Goal: Task Accomplishment & Management: Manage account settings

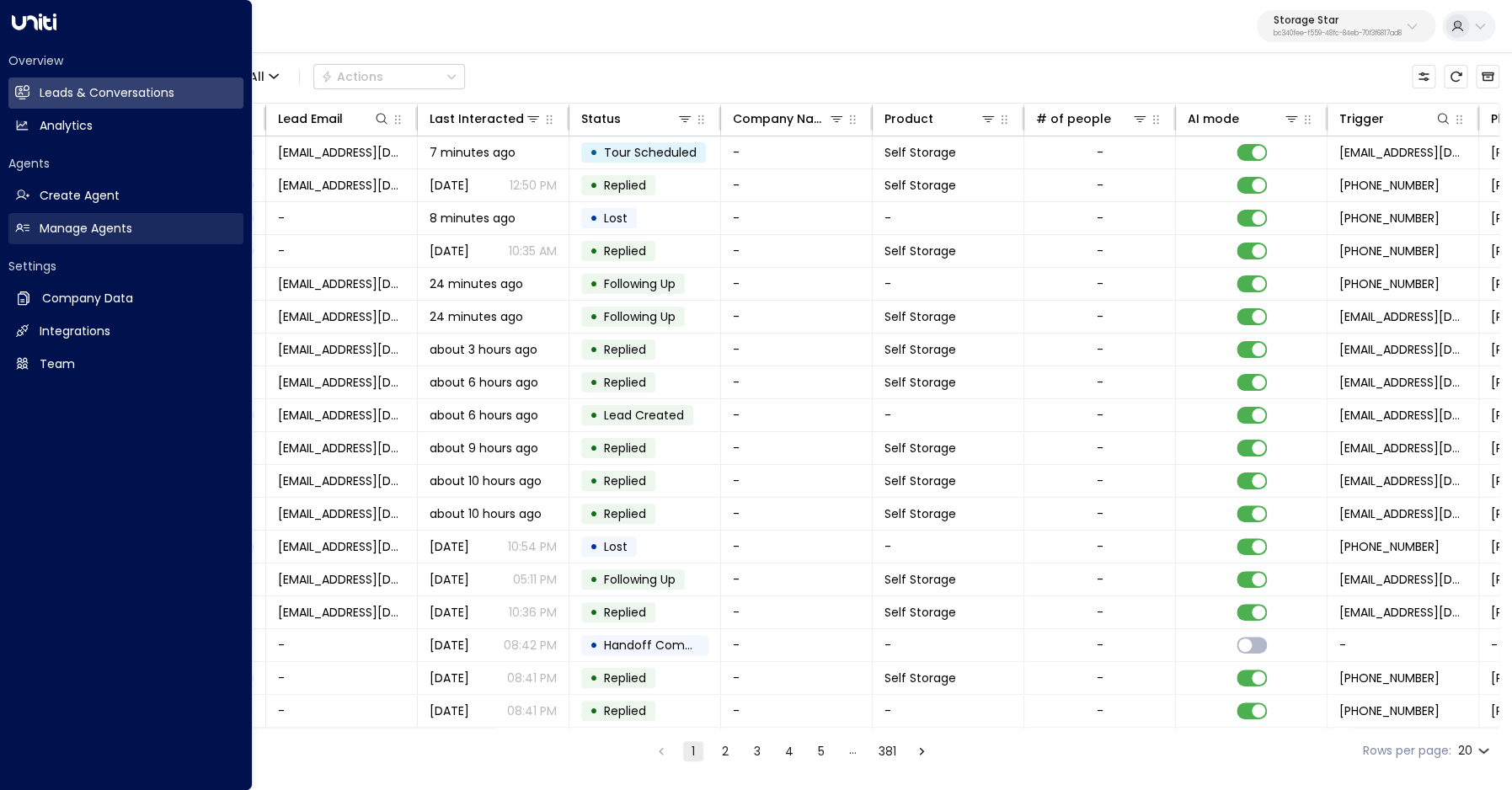
click at [30, 221] on link "Manage Agents Manage Agents" at bounding box center [126, 228] width 235 height 31
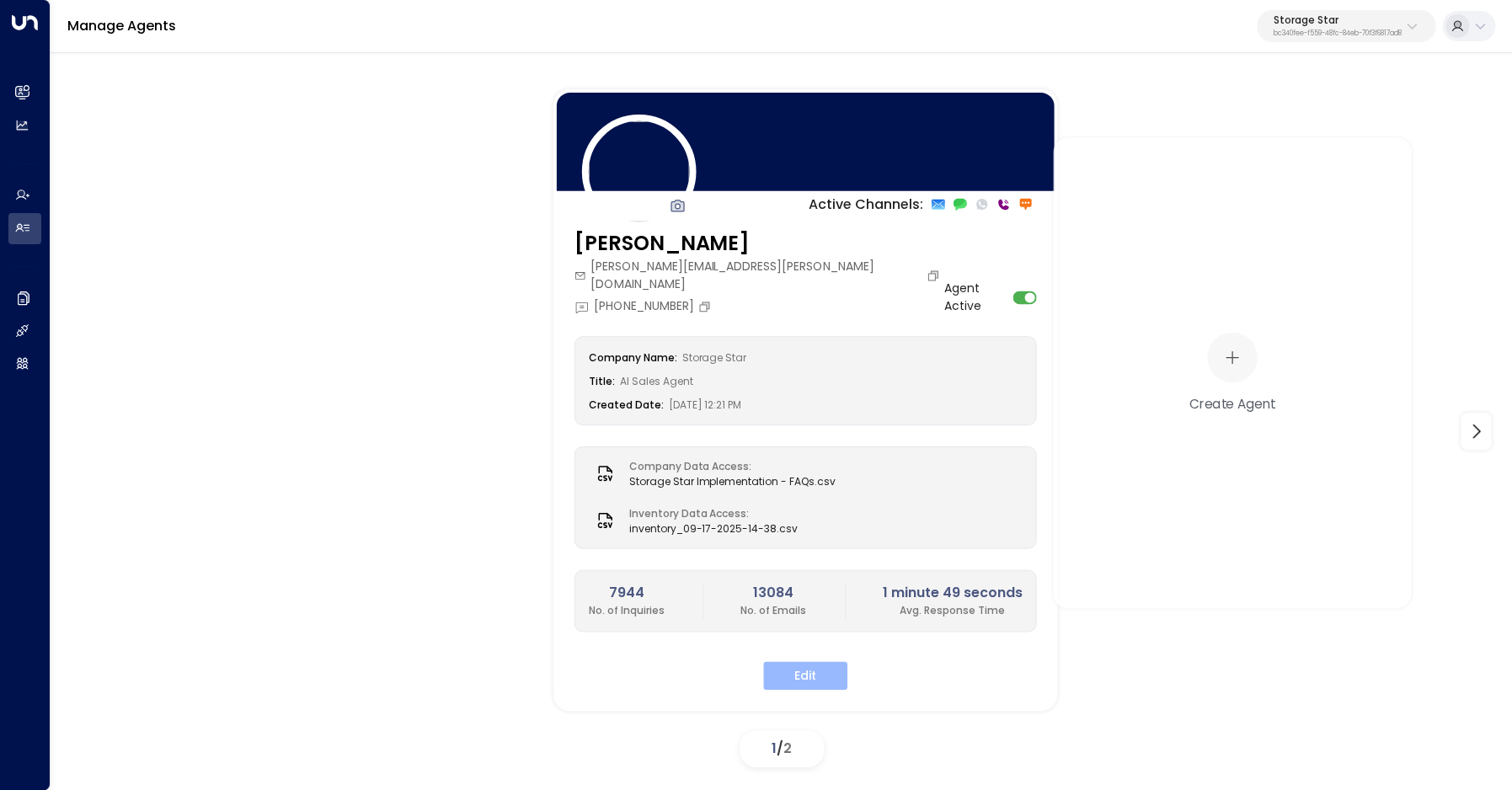
click at [812, 662] on button "Edit" at bounding box center [805, 676] width 84 height 28
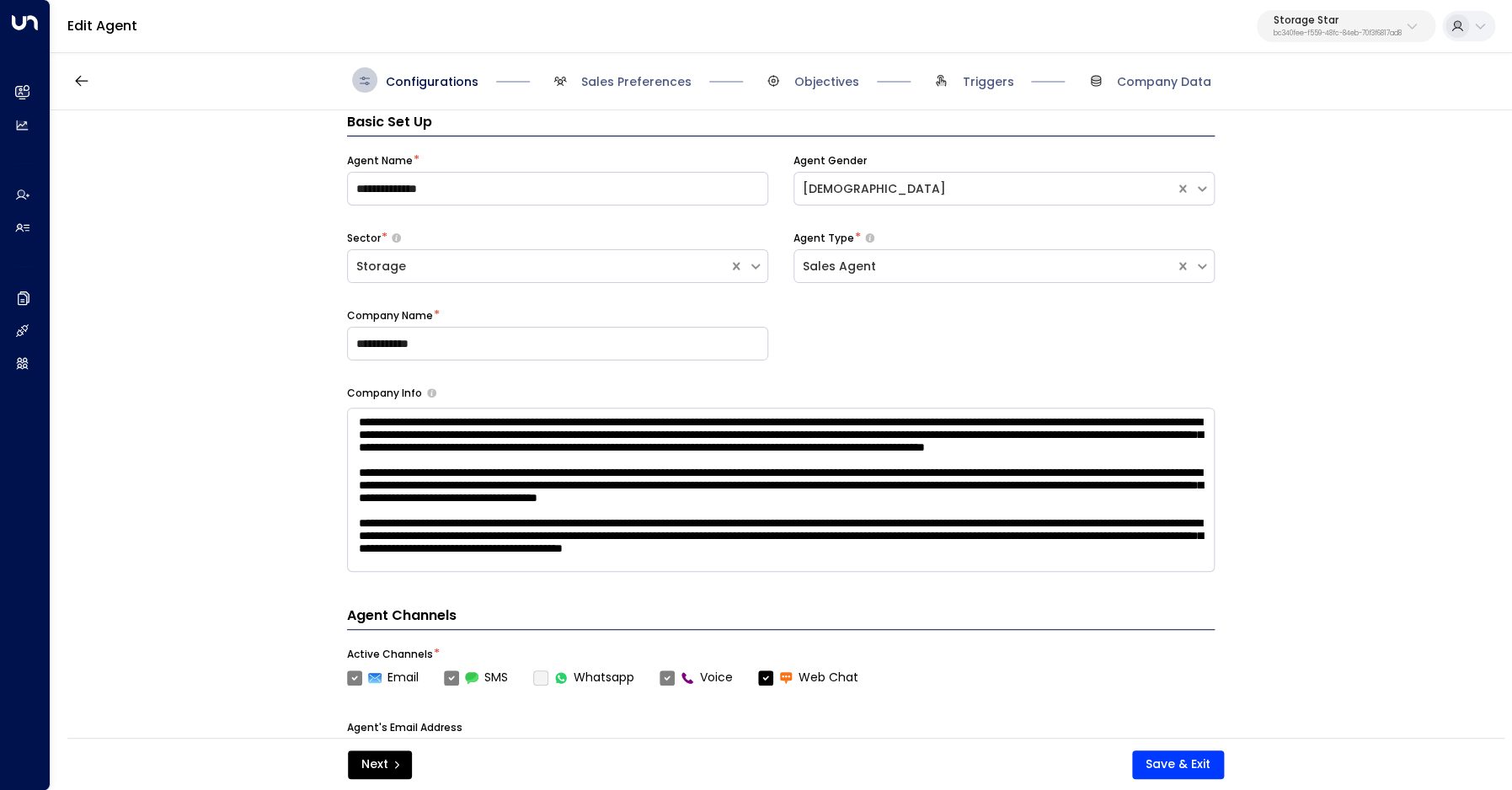
scroll to position [25, 0]
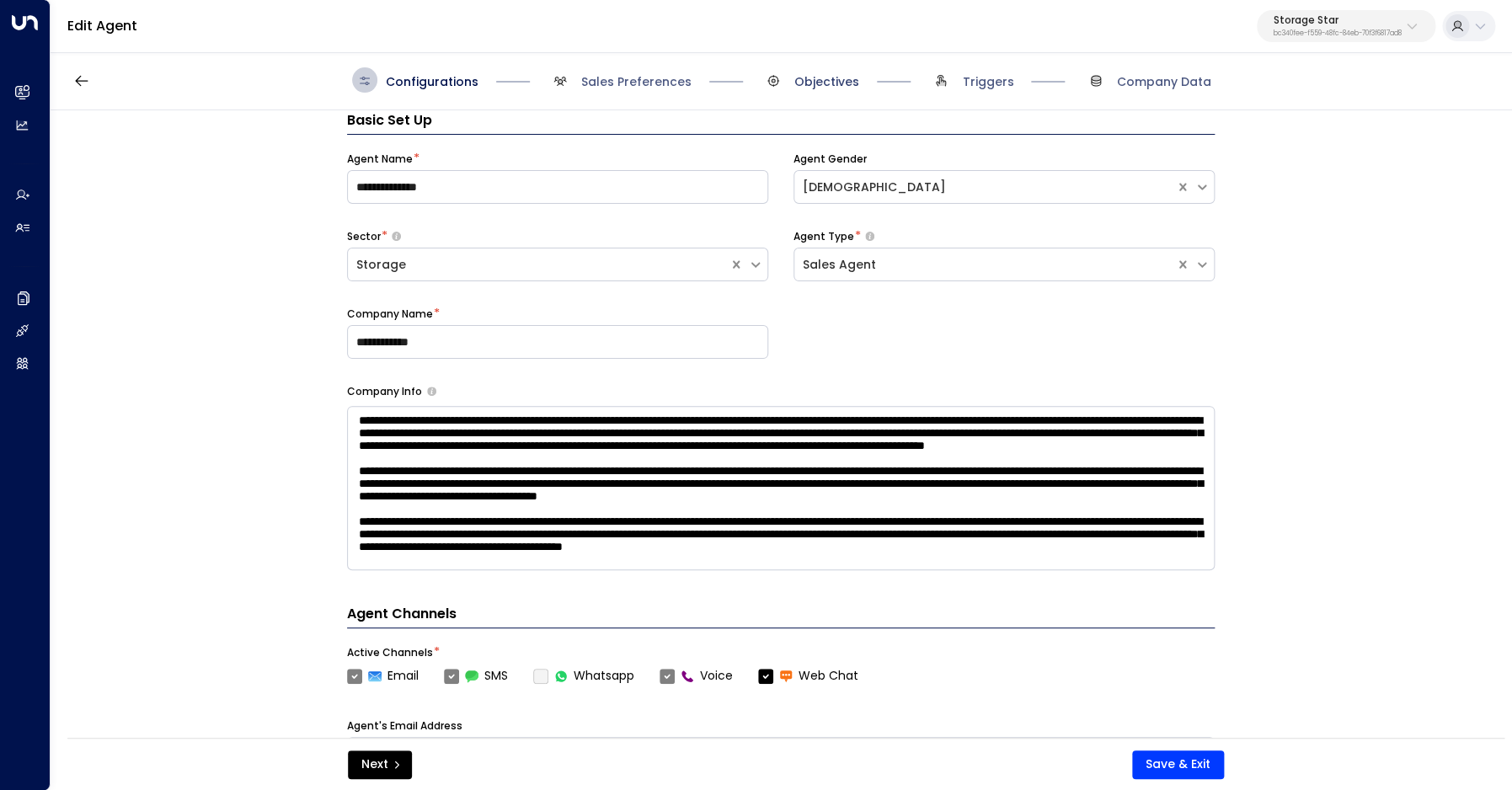
click at [813, 82] on span "Objectives" at bounding box center [827, 82] width 65 height 17
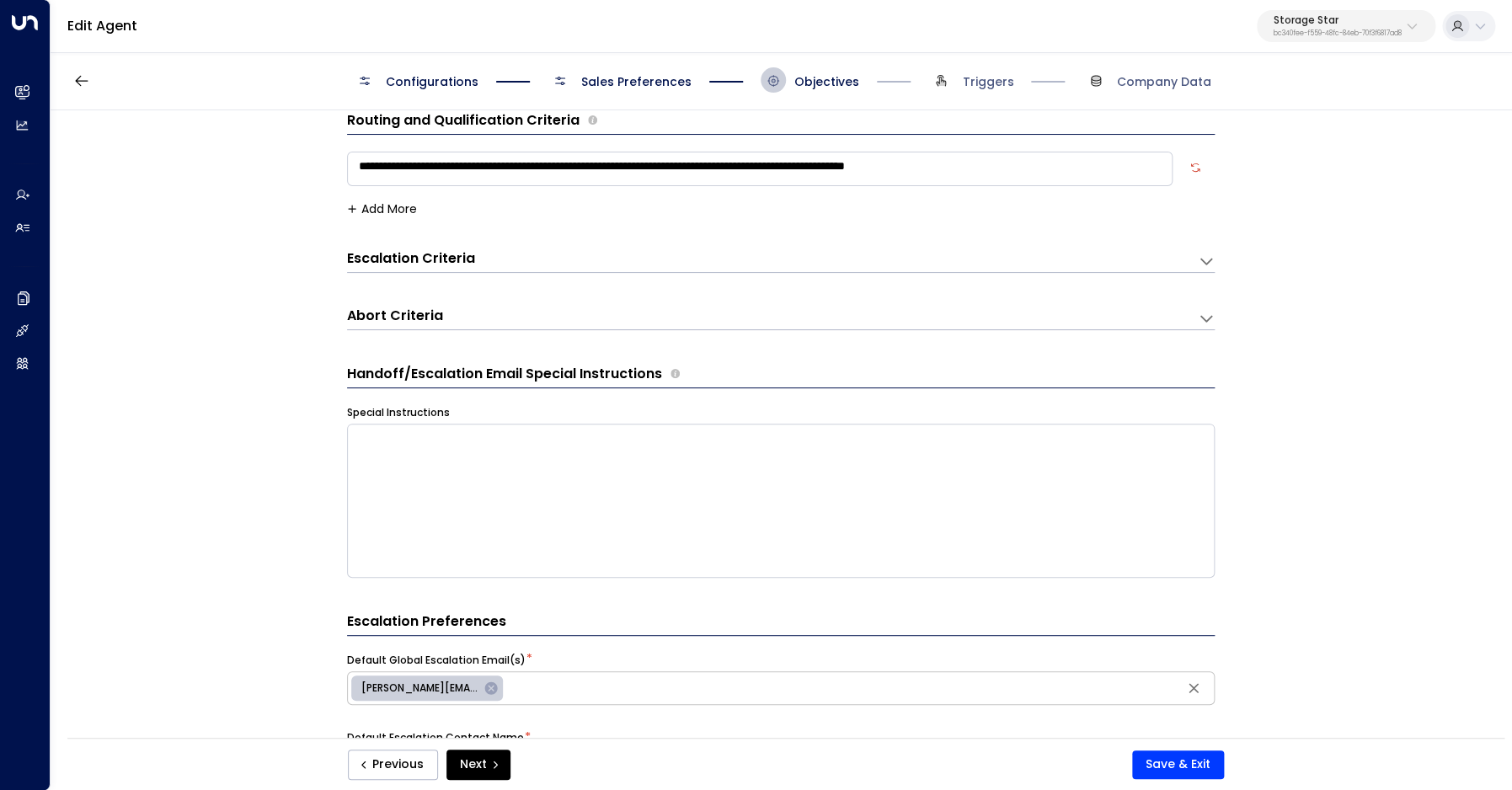
click at [1196, 255] on div "Escalation Criteria Reset" at bounding box center [773, 261] width 851 height 23
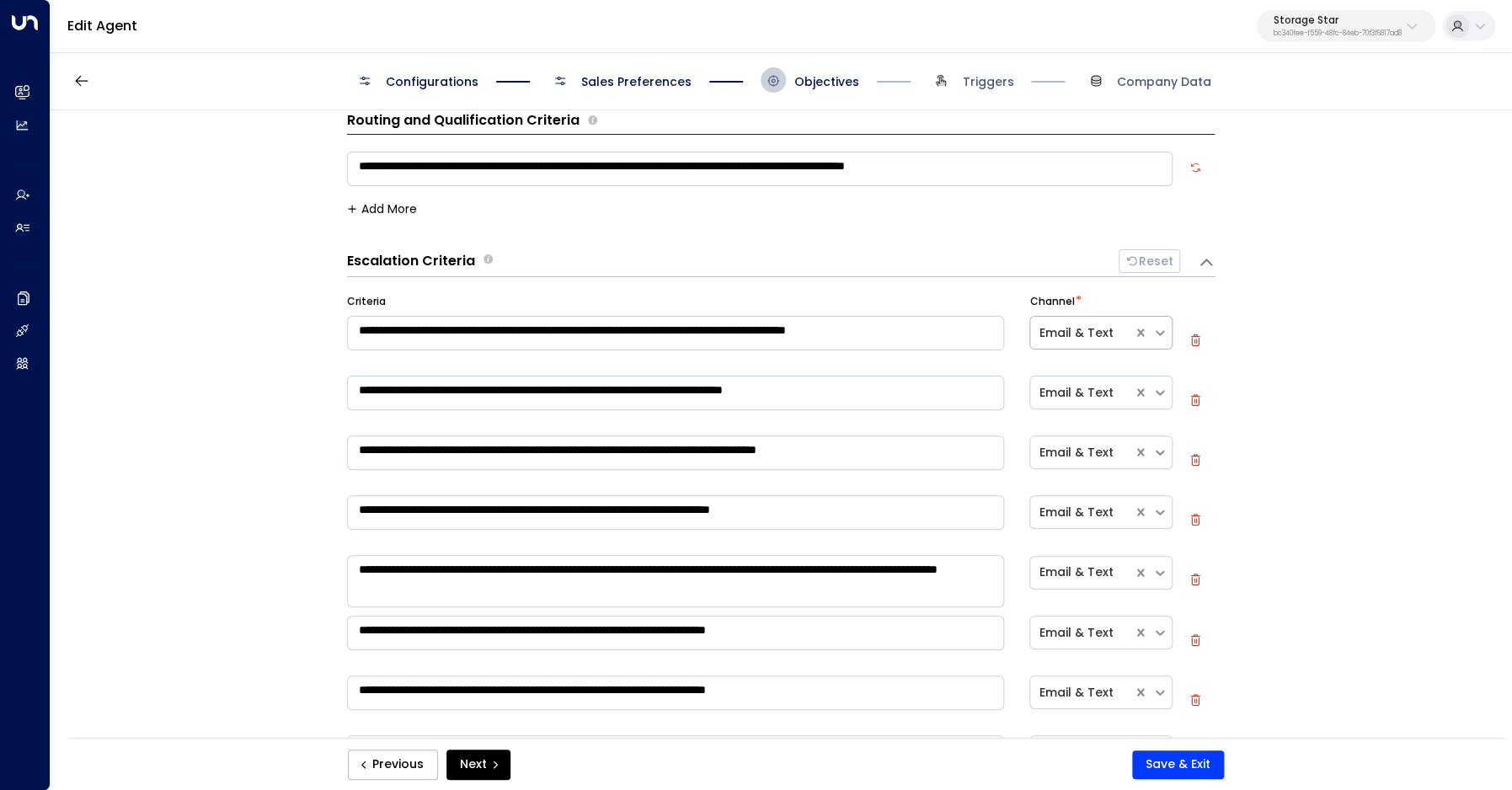
click at [1094, 333] on div at bounding box center [1082, 333] width 85 height 21
click at [1077, 326] on div at bounding box center [1082, 333] width 85 height 21
click at [1100, 334] on div at bounding box center [1082, 333] width 85 height 21
click at [1049, 333] on div at bounding box center [1082, 333] width 85 height 21
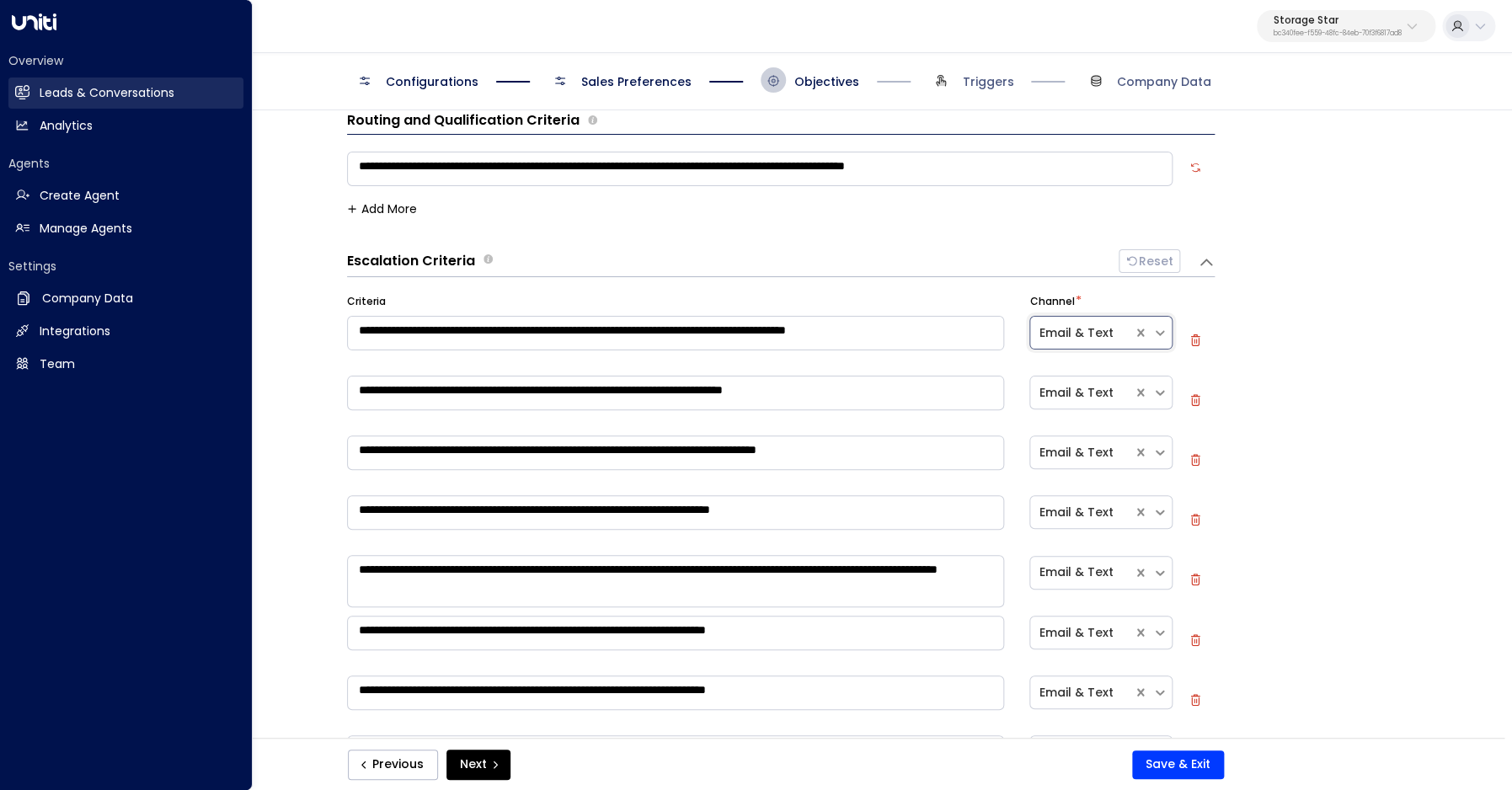
click at [35, 93] on link "Leads & Conversations Leads & Conversations" at bounding box center [126, 92] width 235 height 31
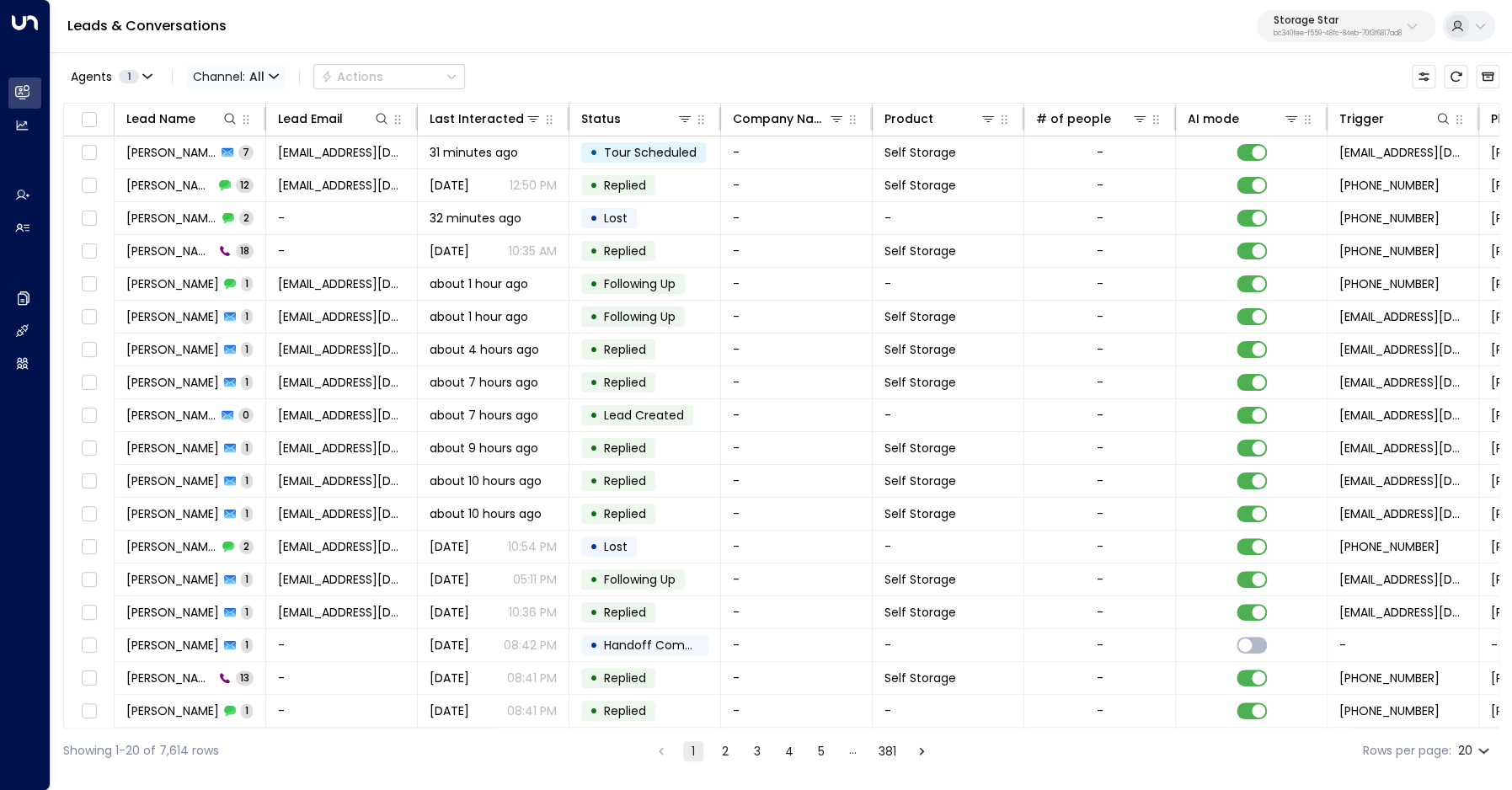
click at [260, 71] on span "All" at bounding box center [257, 76] width 15 height 13
click at [224, 242] on span "Voice" at bounding box center [223, 236] width 35 height 18
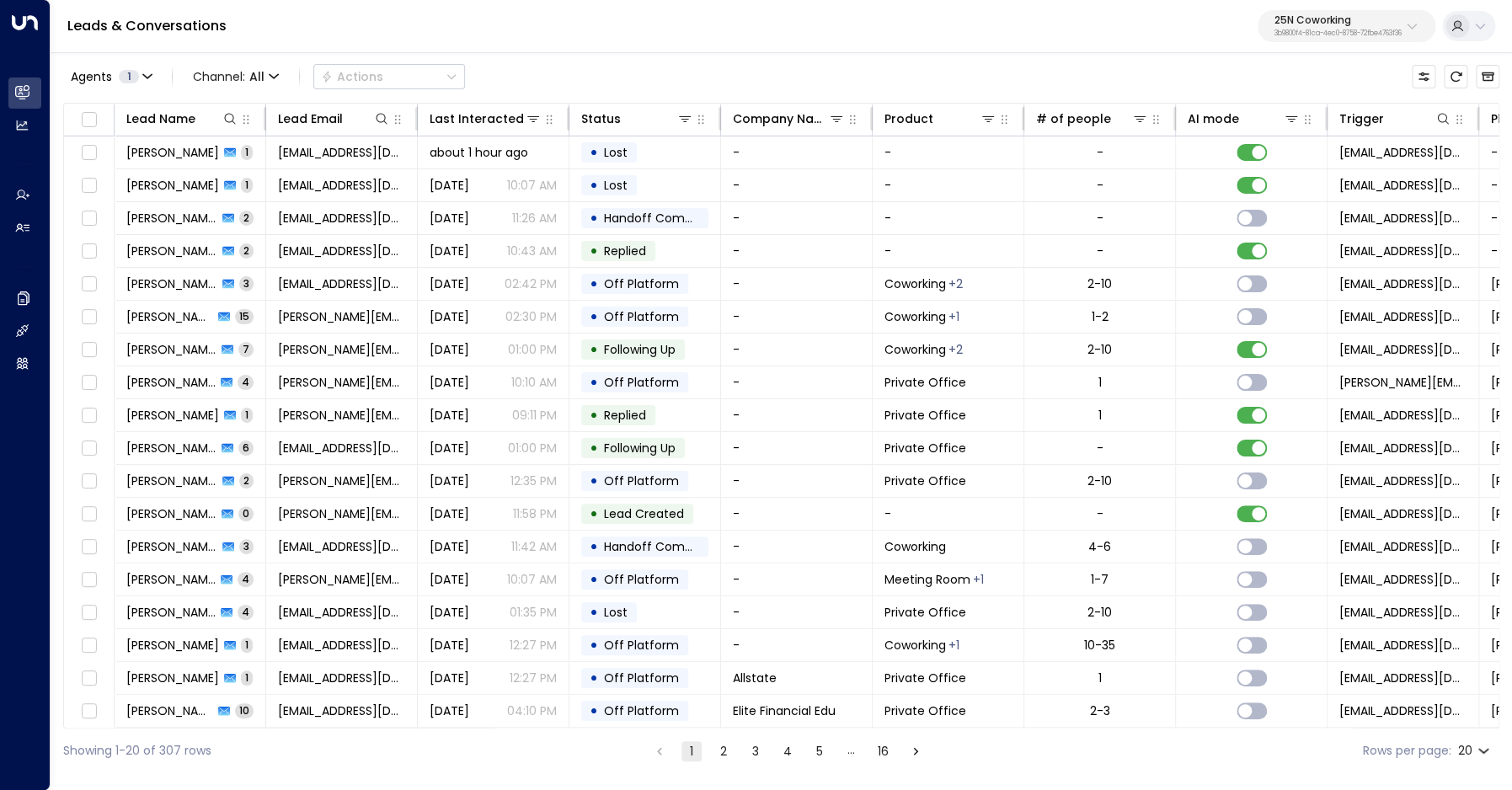
click at [1336, 24] on p "25N Coworking" at bounding box center [1338, 20] width 127 height 10
type input "***"
click at [1287, 127] on div "U Store It ID: 58c4b32c-92b1-4356-be9b-1247e2c02228" at bounding box center [1296, 133] width 234 height 35
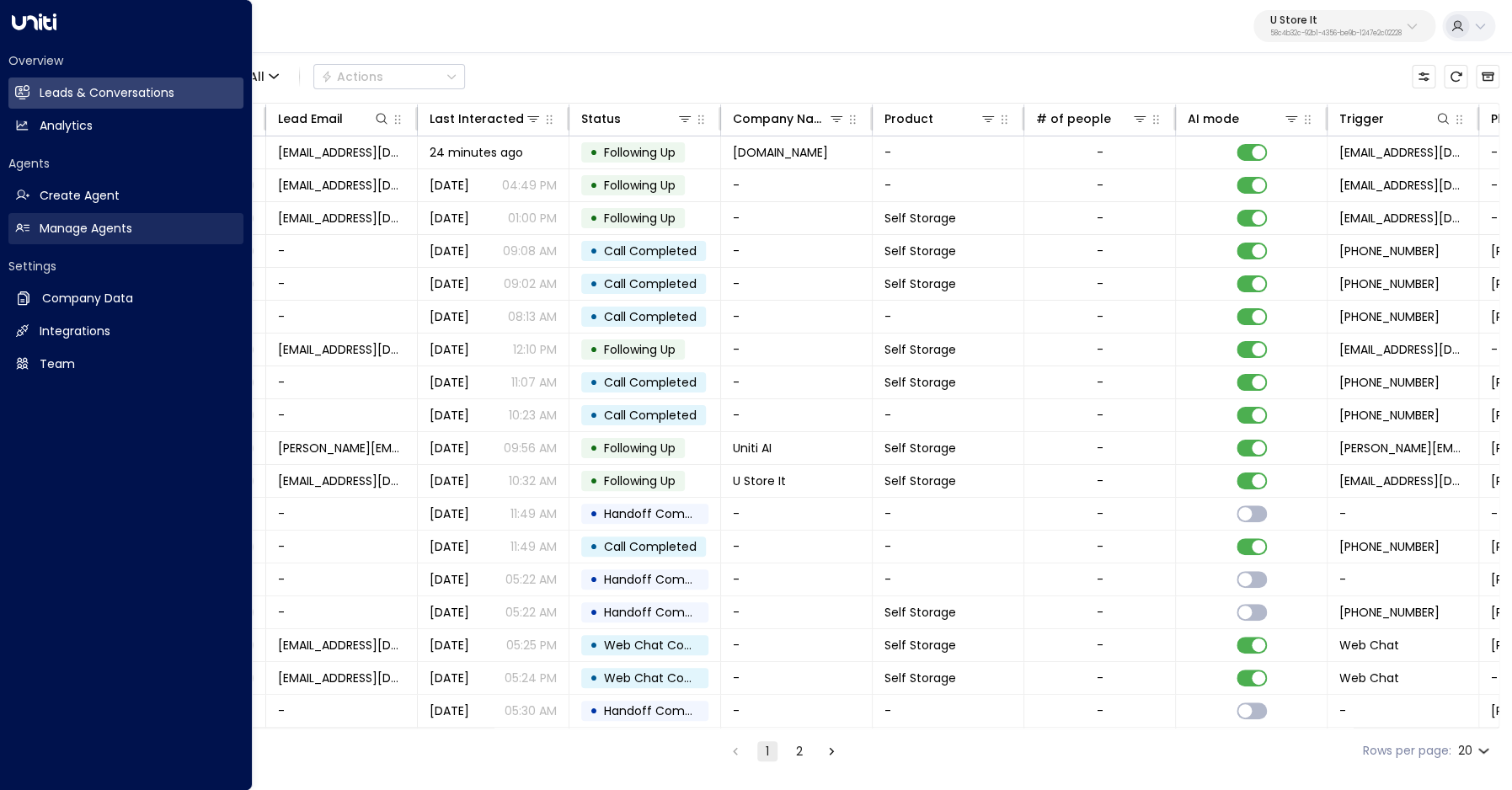
click at [30, 228] on link "Manage Agents Manage Agents" at bounding box center [126, 228] width 235 height 31
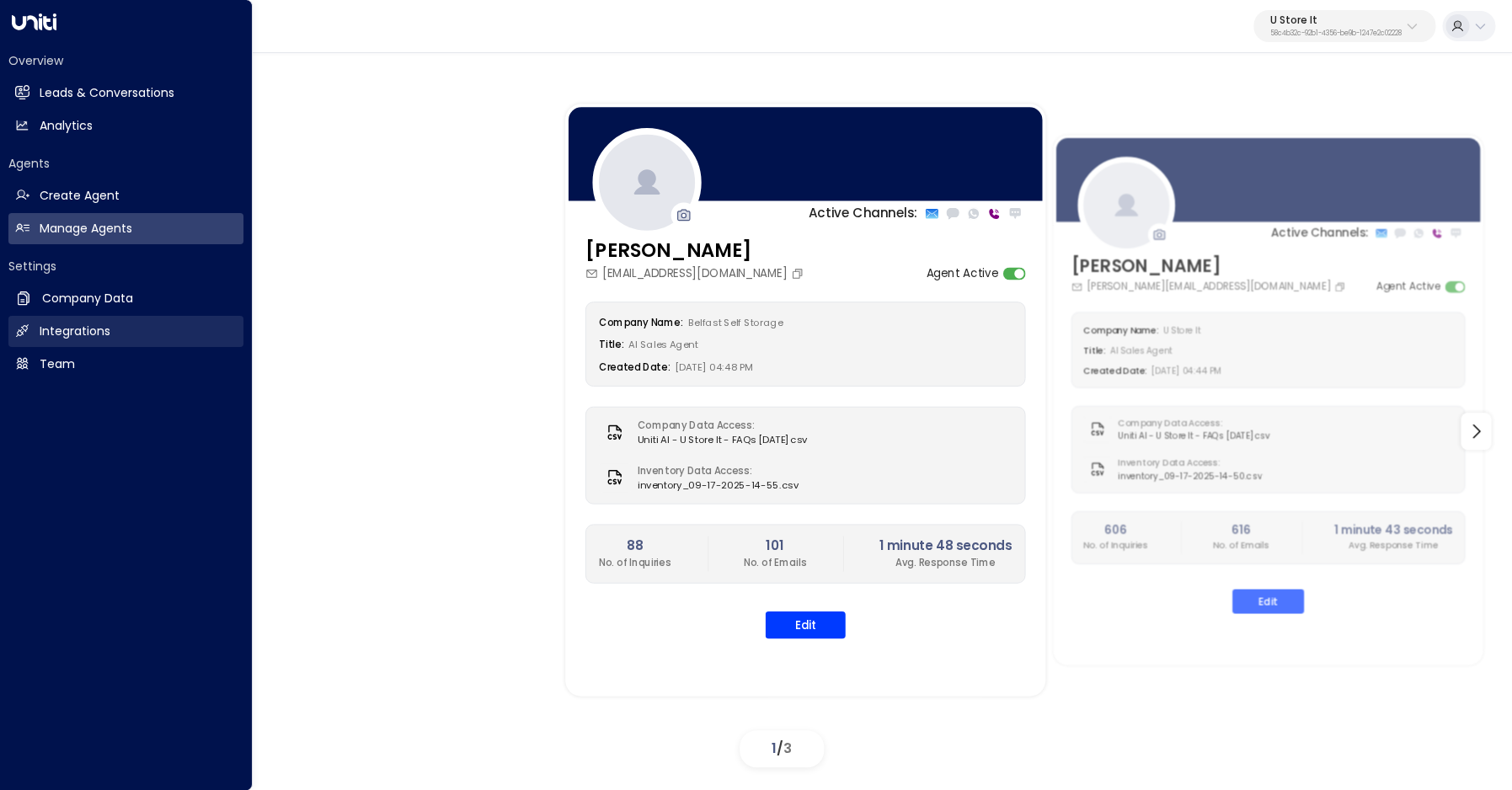
click at [98, 332] on h2 "Integrations" at bounding box center [75, 331] width 71 height 18
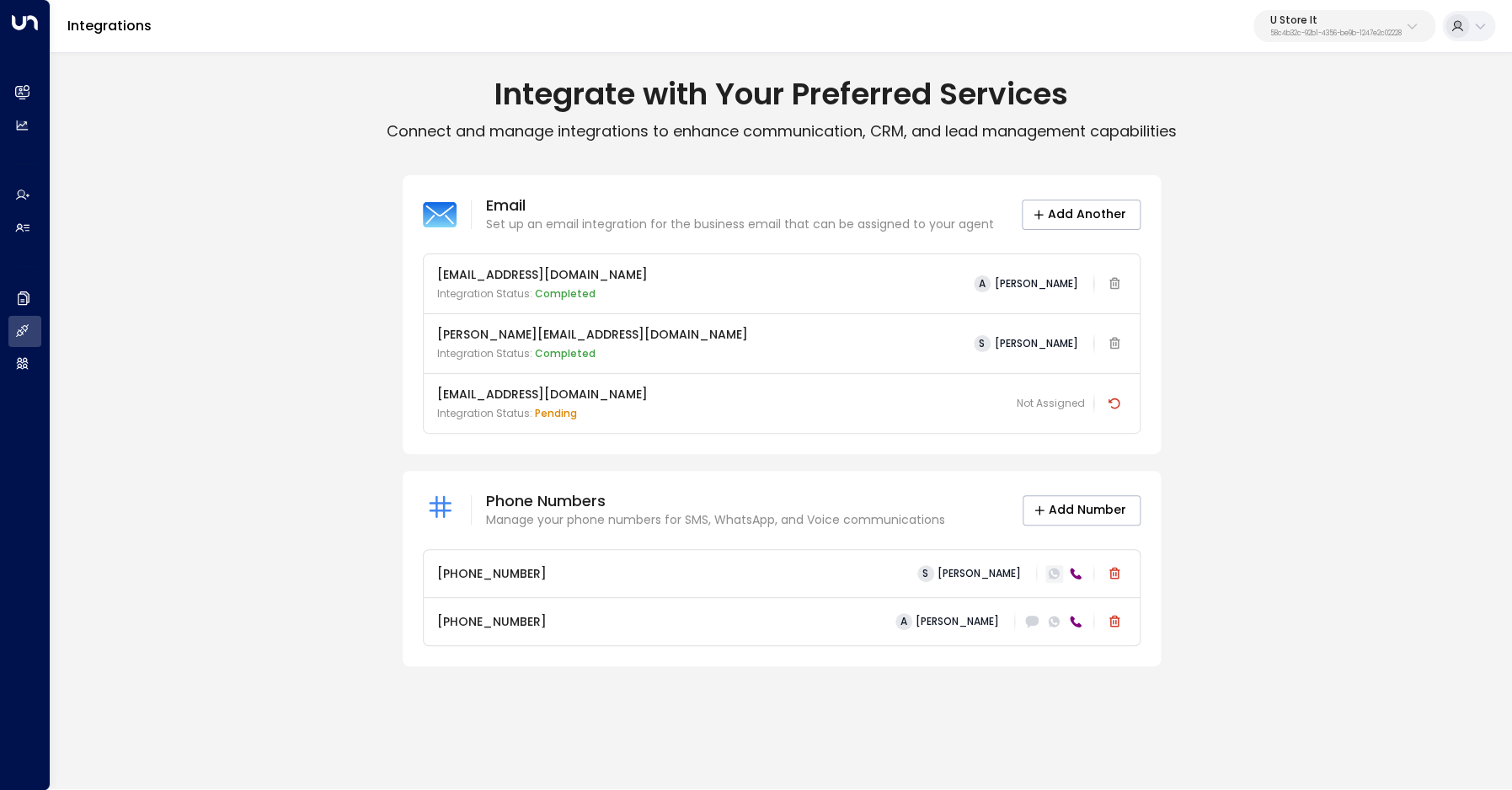
click at [1054, 576] on icon at bounding box center [1053, 573] width 7 height 6
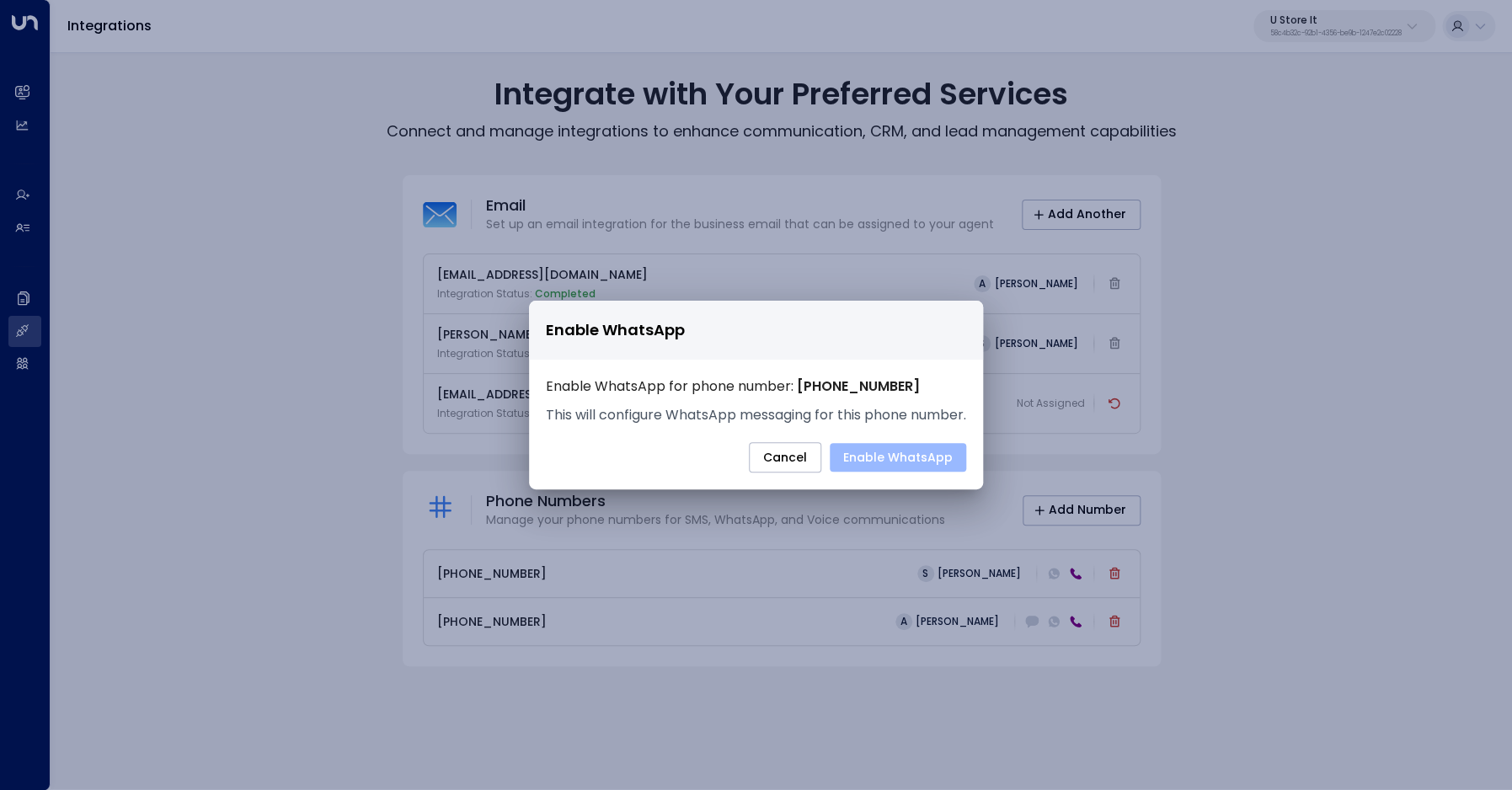
click at [899, 459] on button "Enable WhatsApp" at bounding box center [898, 458] width 137 height 28
click at [797, 466] on button "Cancel" at bounding box center [785, 458] width 73 height 30
